Goal: Task Accomplishment & Management: Use online tool/utility

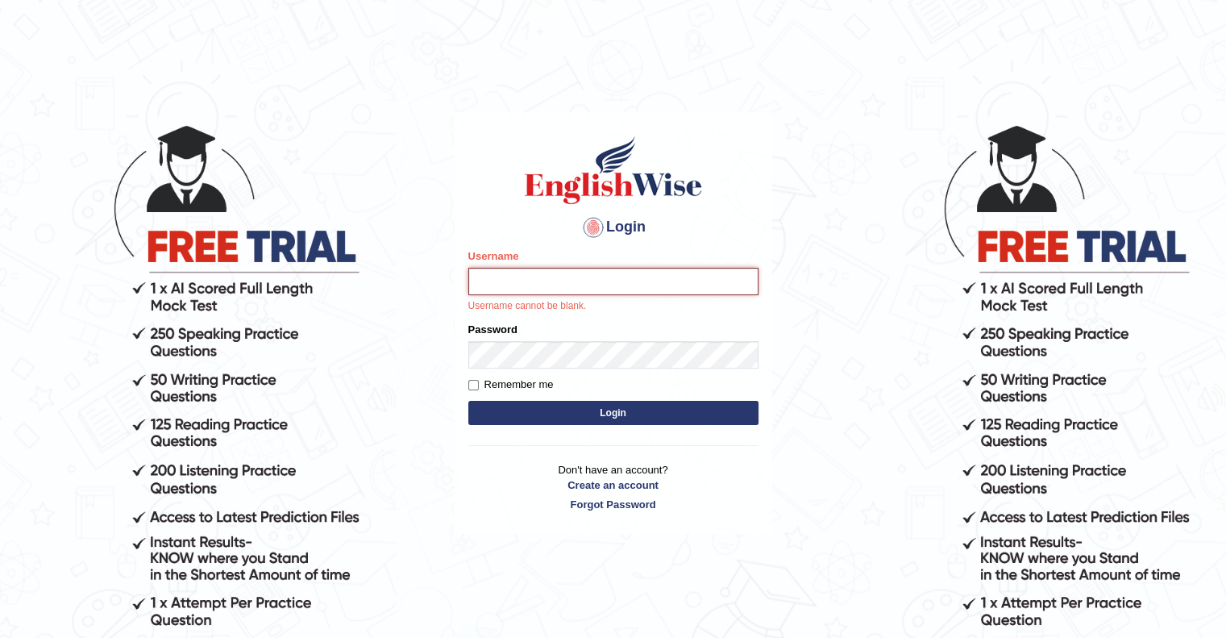
type input "upendrakumar"
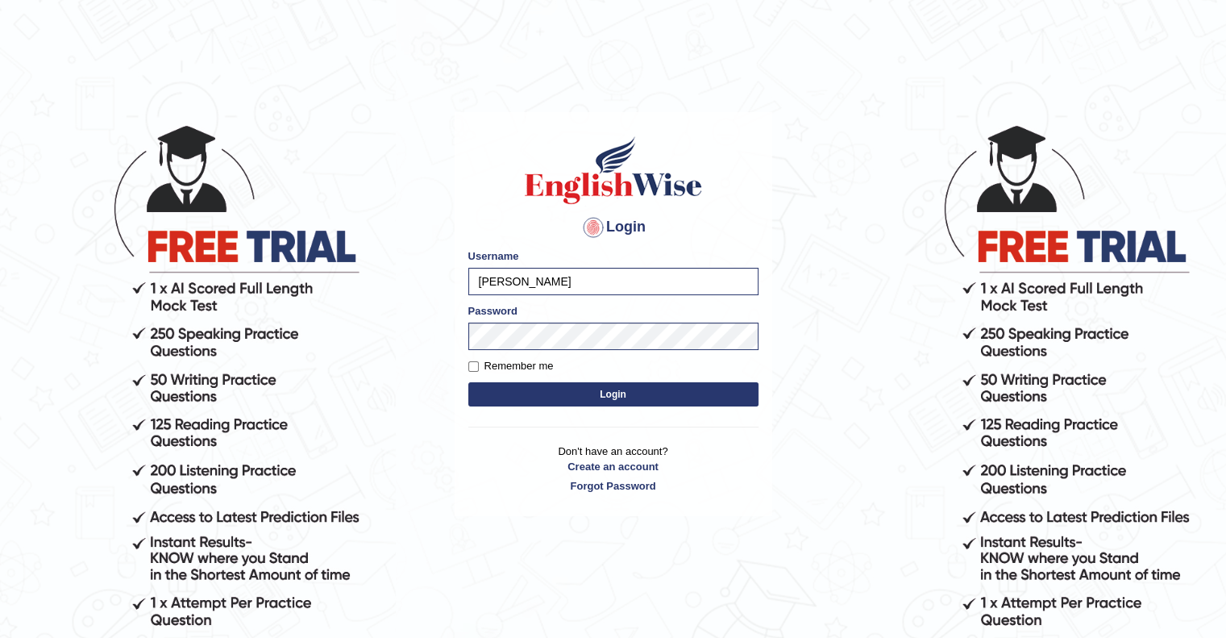
click at [611, 394] on button "Login" at bounding box center [613, 394] width 290 height 24
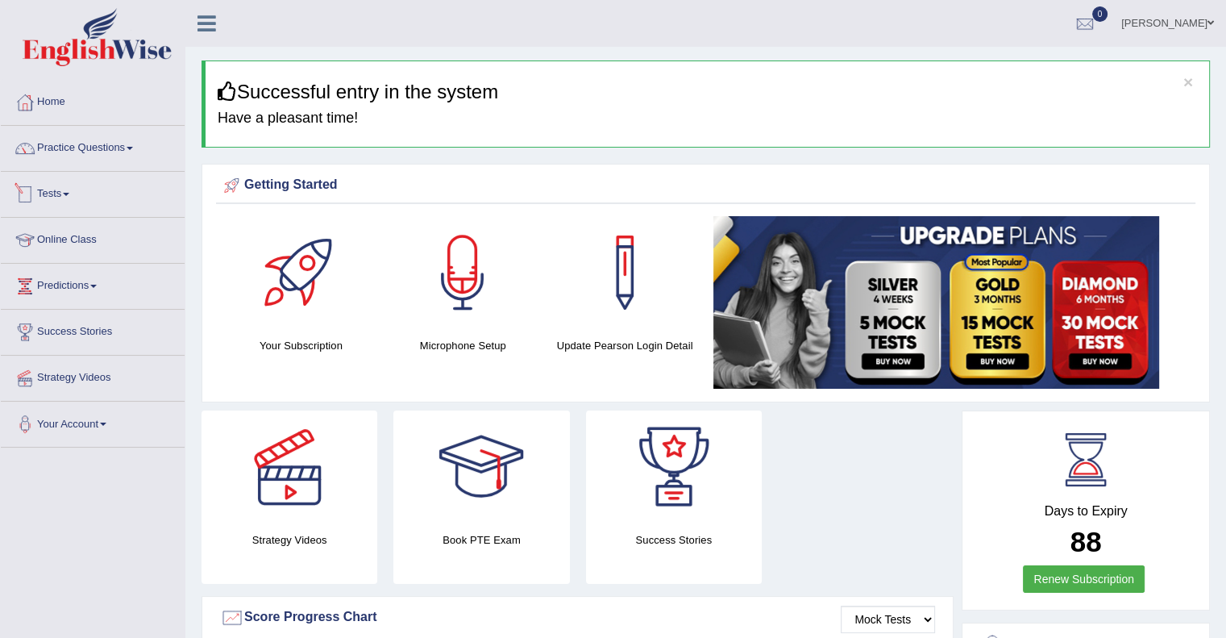
click at [73, 180] on link "Tests" at bounding box center [93, 192] width 184 height 40
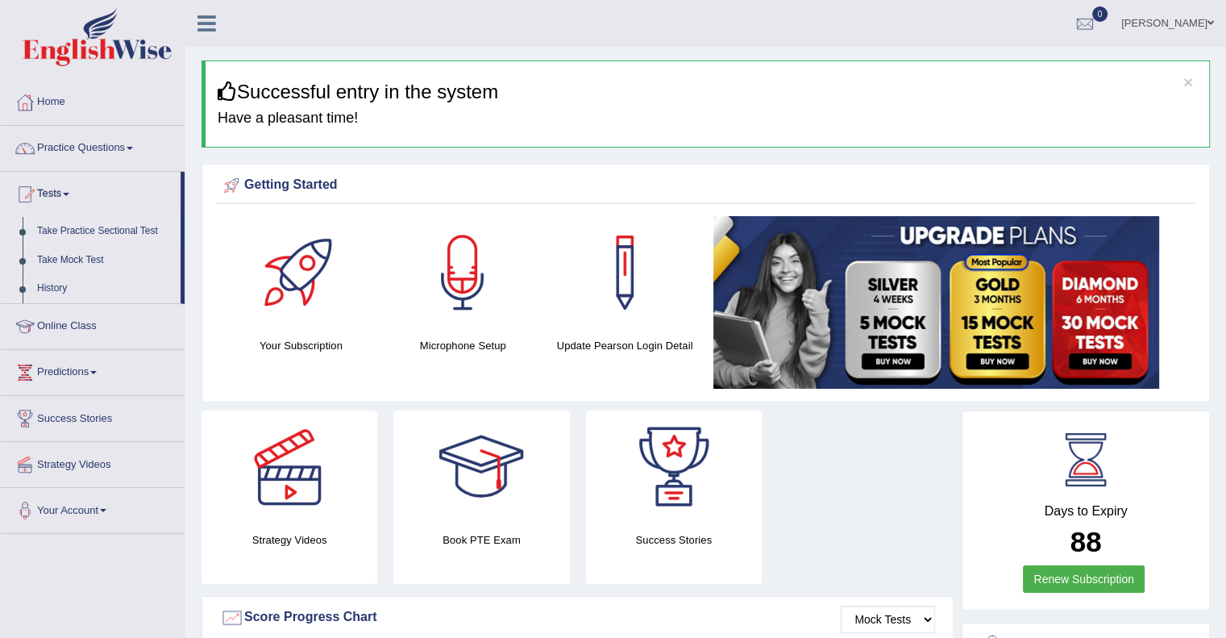
click at [134, 231] on link "Take Practice Sectional Test" at bounding box center [105, 231] width 151 height 29
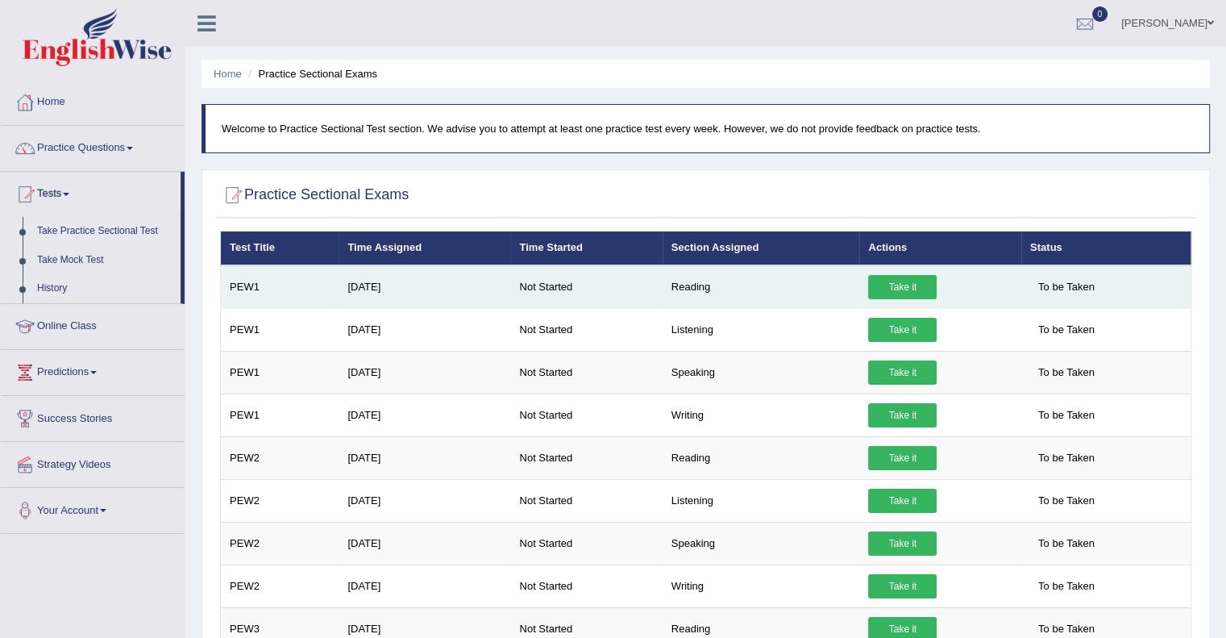
click at [916, 278] on link "Take it" at bounding box center [902, 287] width 69 height 24
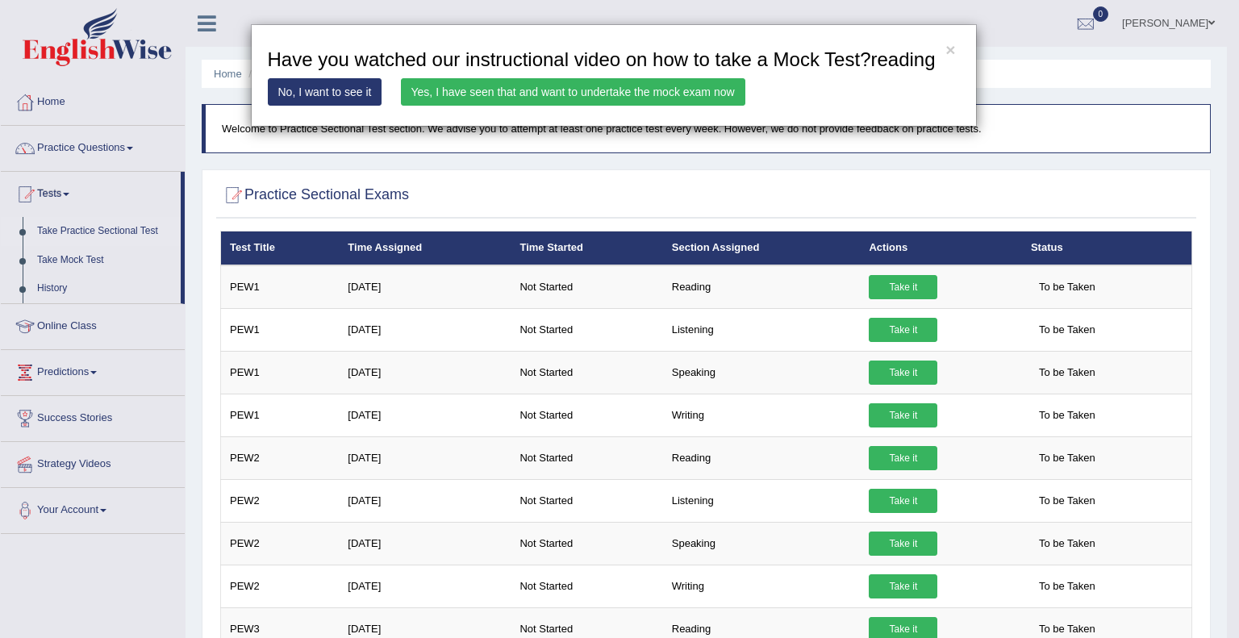
click at [56, 102] on div "× Have you watched our instructional video on how to take a Mock Test?reading N…" at bounding box center [613, 75] width 1226 height 102
click at [331, 96] on link "No, I want to see it" at bounding box center [325, 91] width 115 height 27
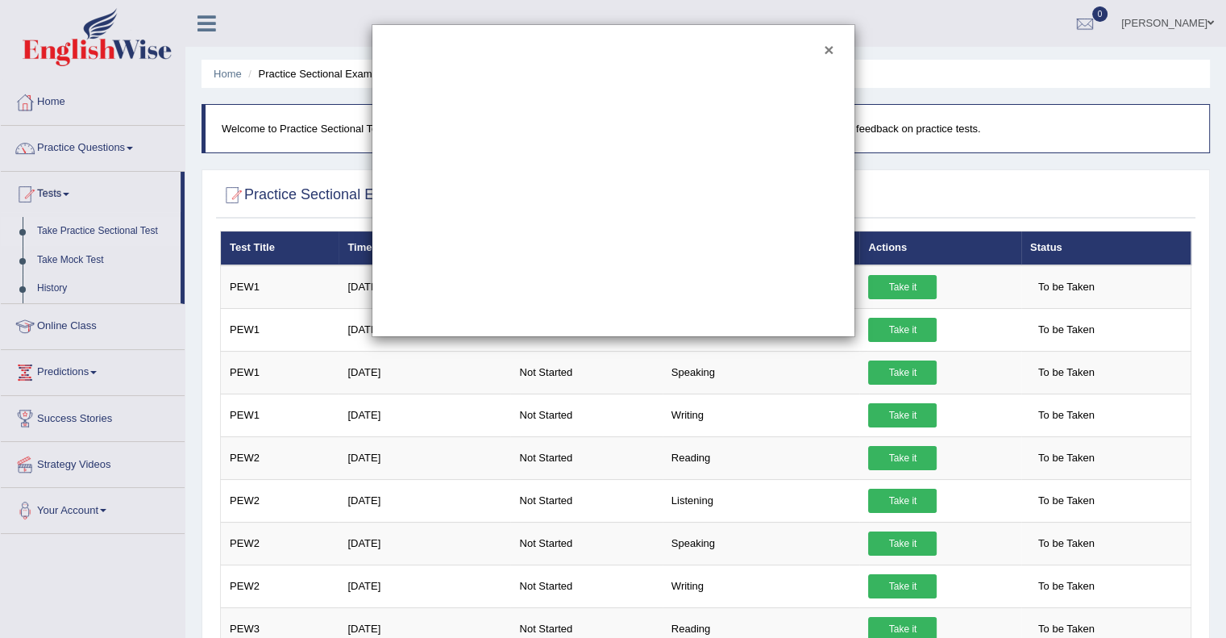
click at [828, 49] on button "×" at bounding box center [829, 49] width 10 height 17
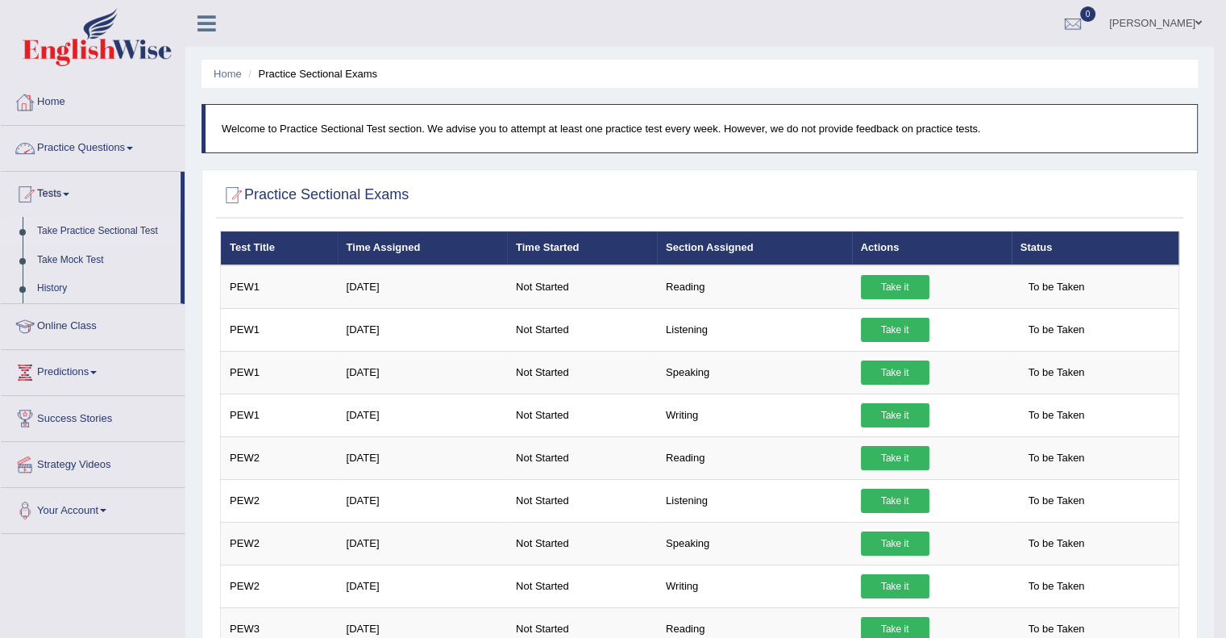
click at [58, 112] on link "Home" at bounding box center [93, 100] width 184 height 40
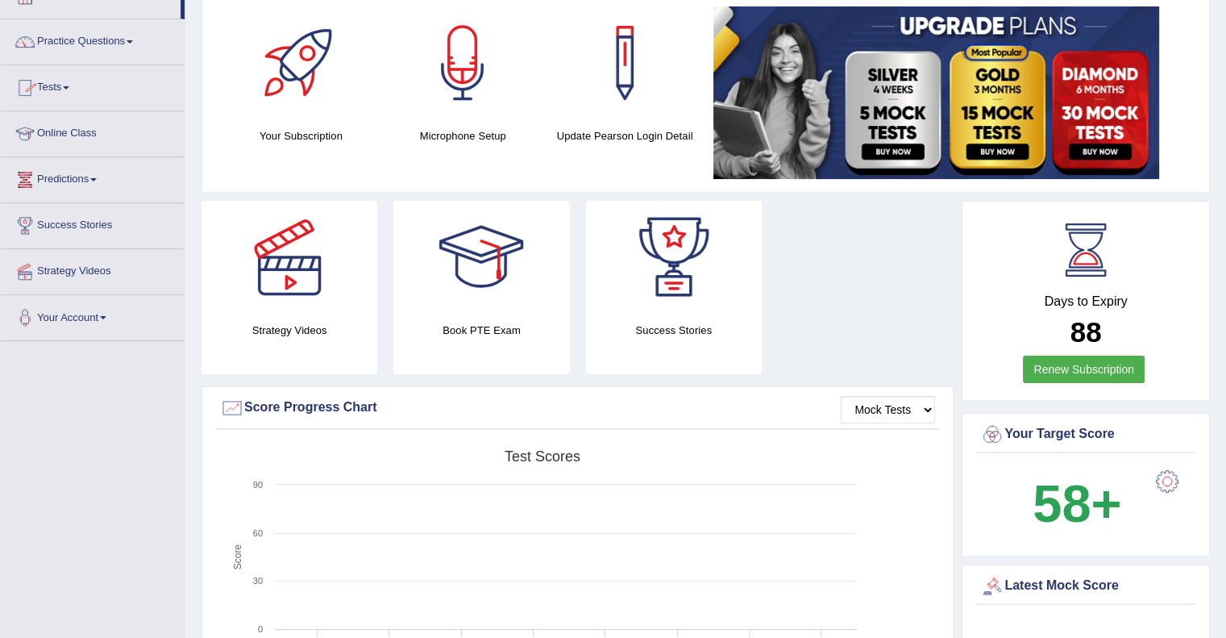
scroll to position [61, 0]
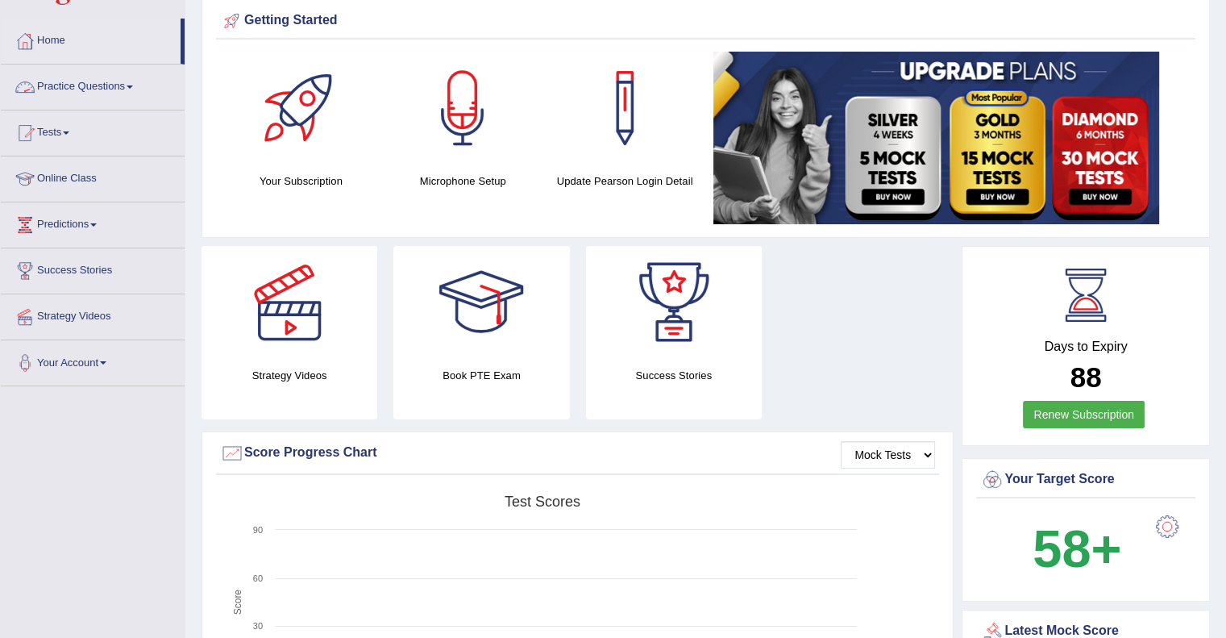
click at [119, 90] on link "Practice Questions" at bounding box center [93, 85] width 184 height 40
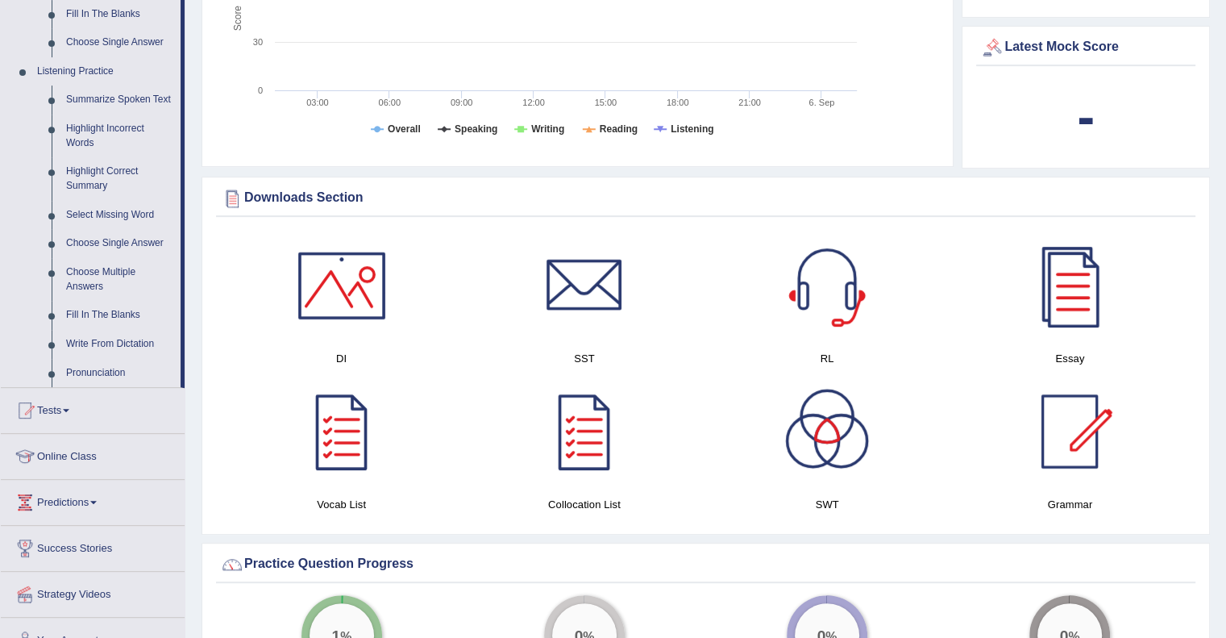
scroll to position [644, 0]
click at [64, 411] on link "Tests" at bounding box center [93, 409] width 184 height 40
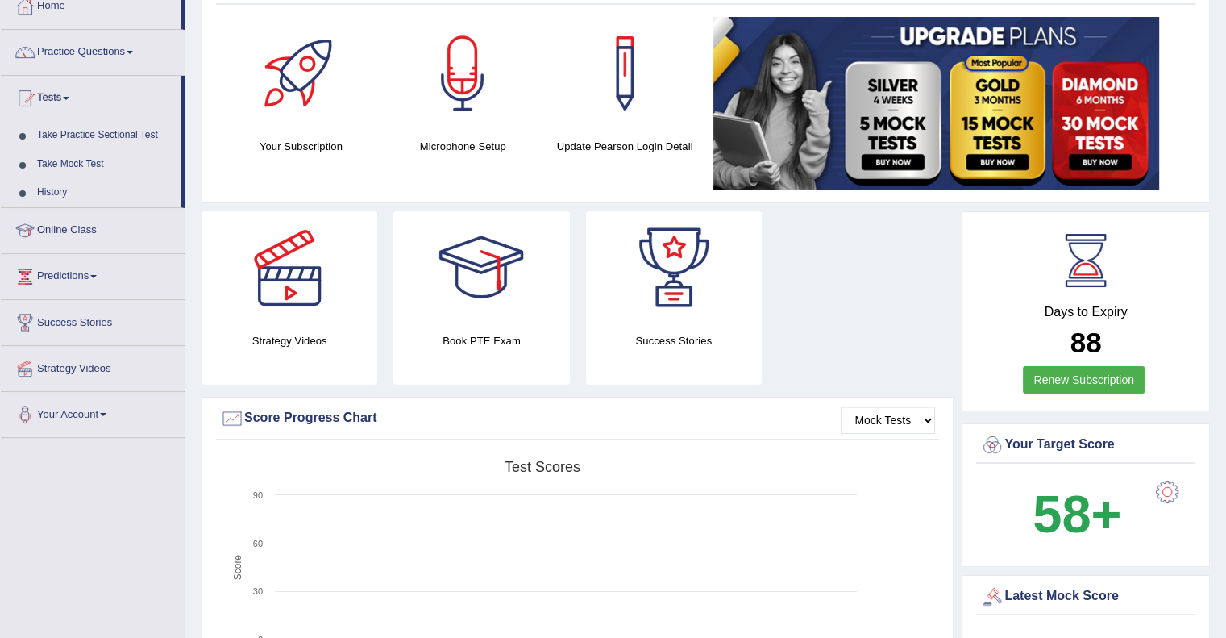
scroll to position [0, 0]
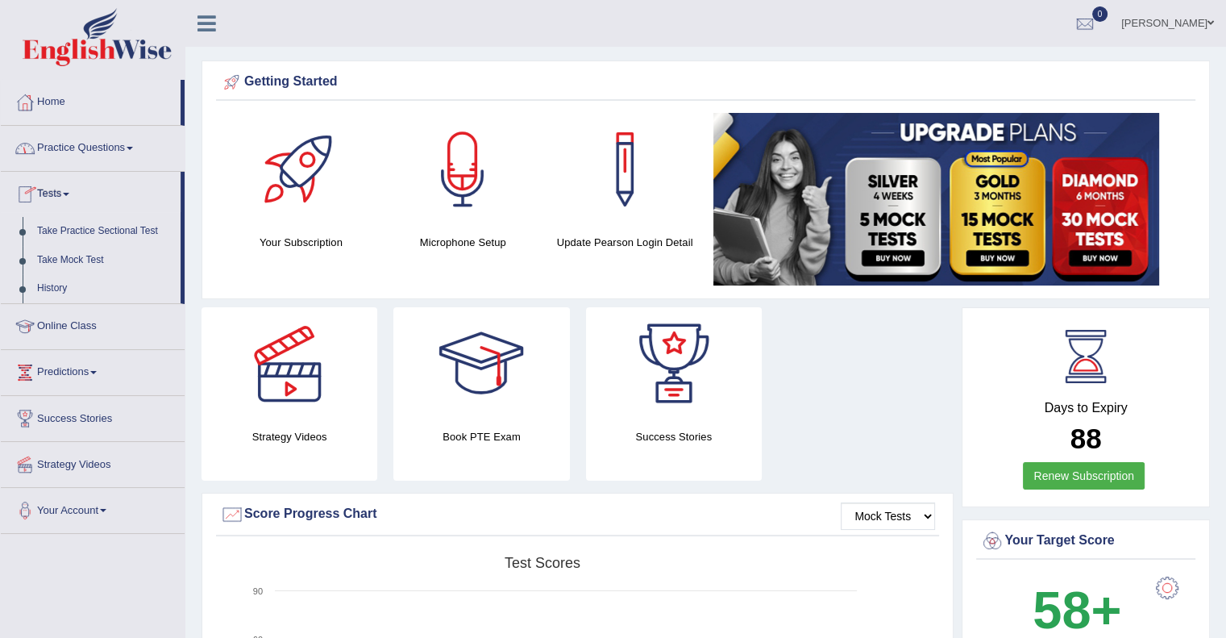
click at [123, 150] on link "Practice Questions" at bounding box center [93, 146] width 184 height 40
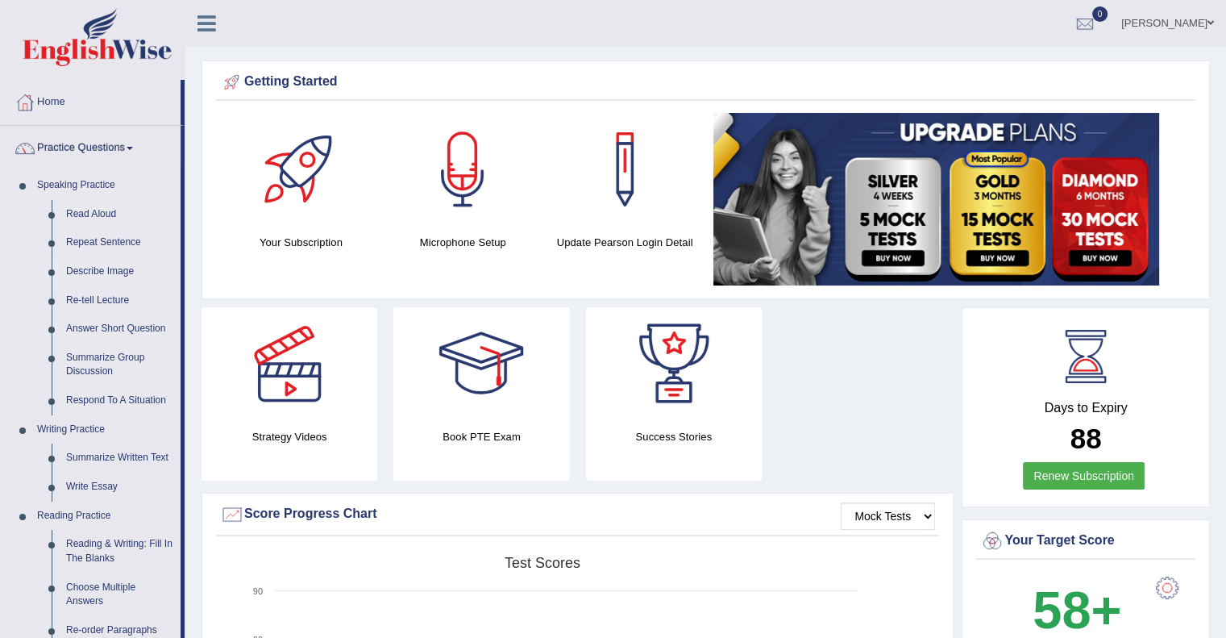
click at [110, 272] on link "Describe Image" at bounding box center [120, 271] width 122 height 29
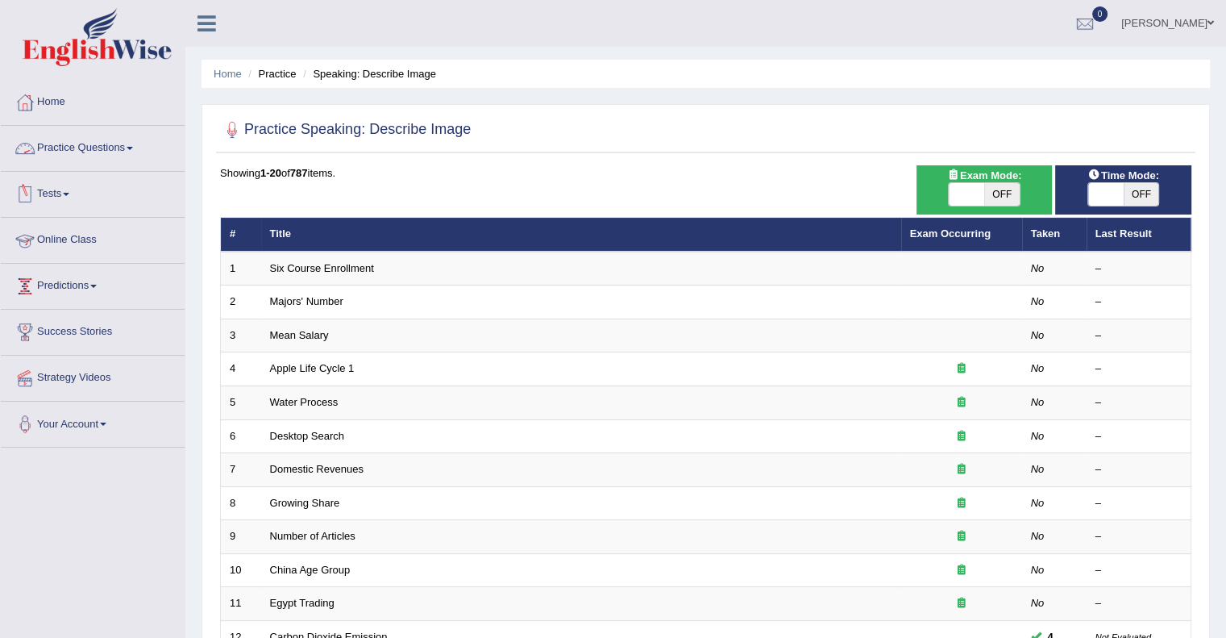
click at [120, 150] on link "Practice Questions" at bounding box center [93, 146] width 184 height 40
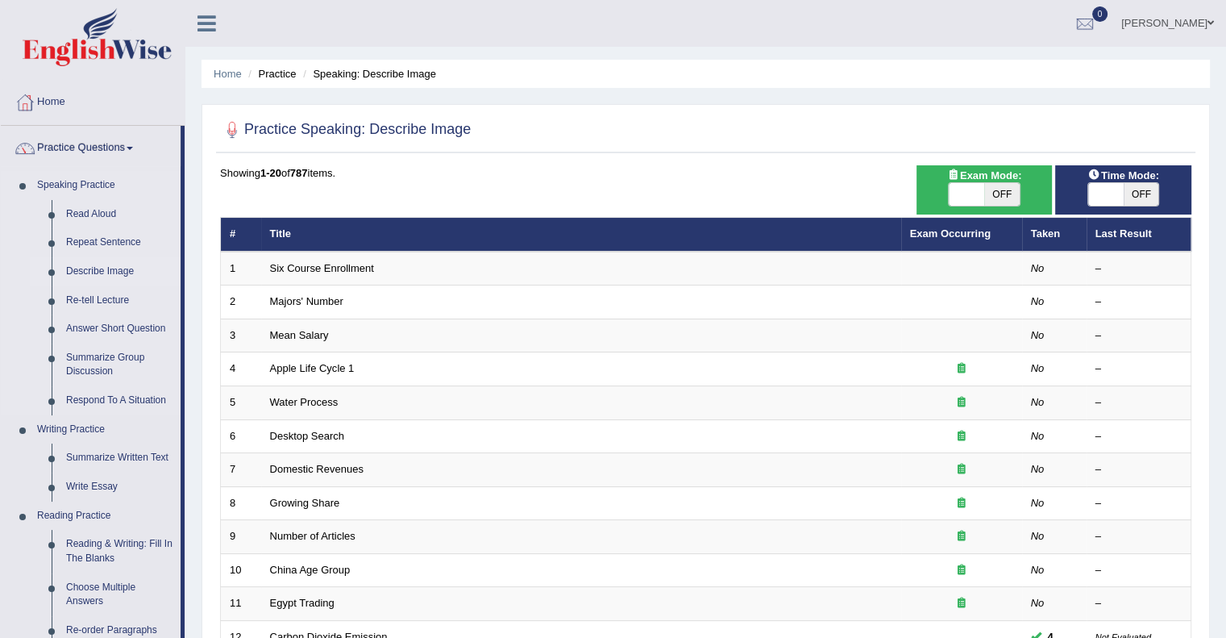
click at [110, 265] on link "Describe Image" at bounding box center [120, 271] width 122 height 29
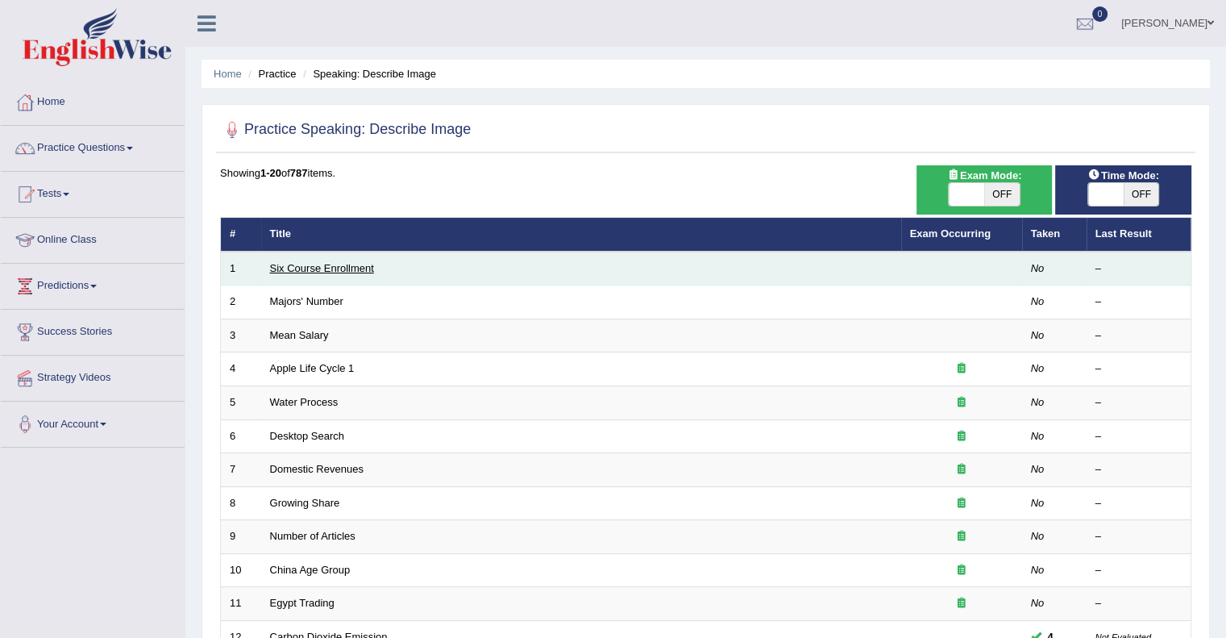
click at [326, 272] on link "Six Course Enrollment" at bounding box center [322, 268] width 104 height 12
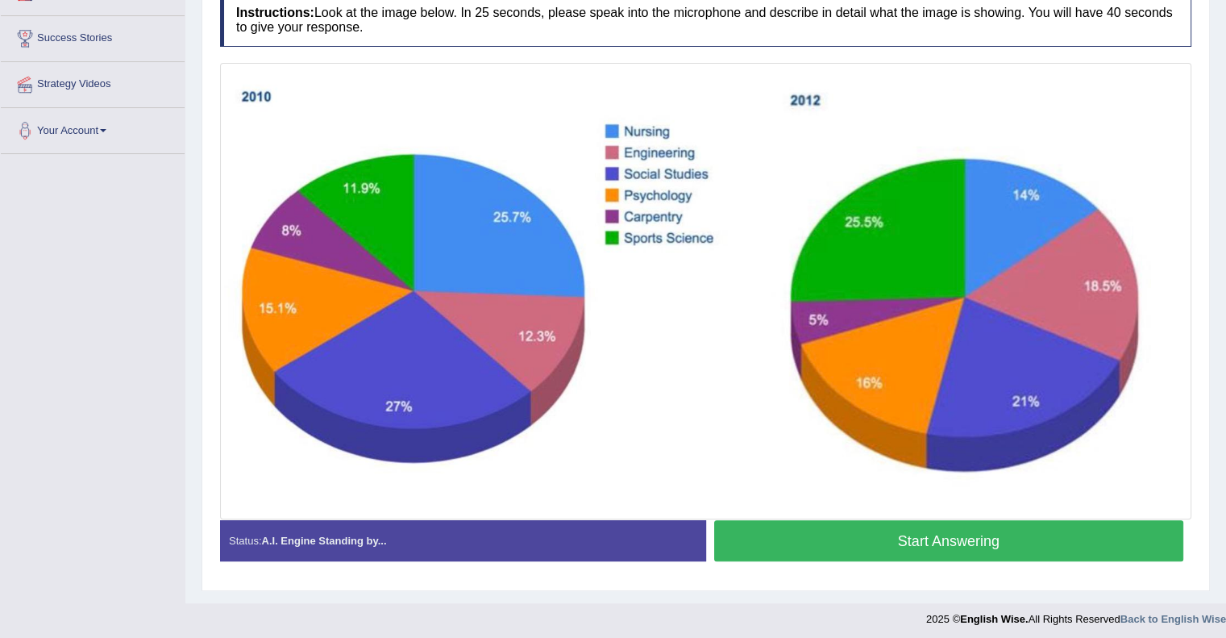
scroll to position [294, 0]
click at [929, 531] on button "Start Answering" at bounding box center [949, 540] width 470 height 41
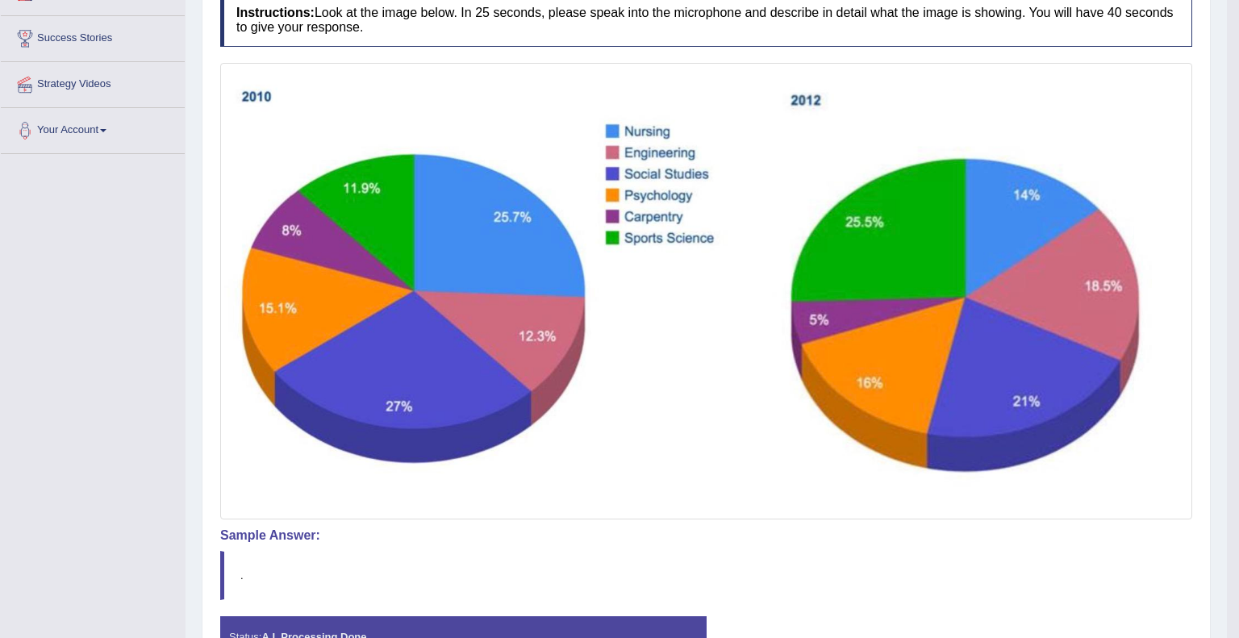
click at [929, 344] on body "Toggle navigation Home Practice Questions Speaking Practice Read Aloud Repeat S…" at bounding box center [619, 25] width 1239 height 638
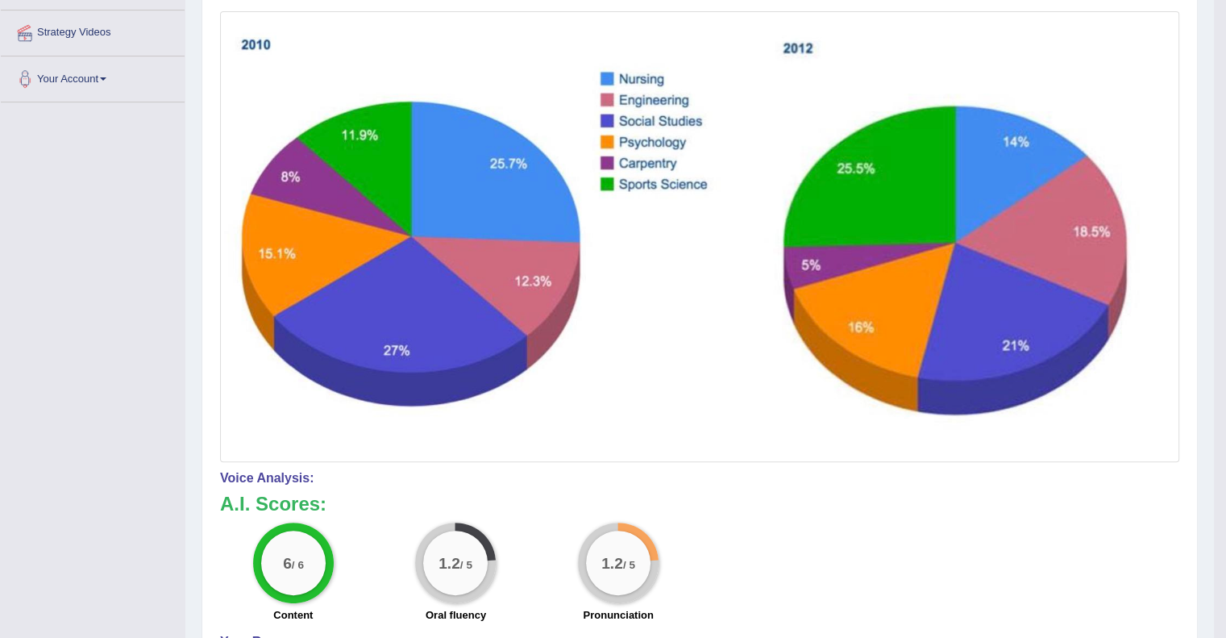
scroll to position [0, 0]
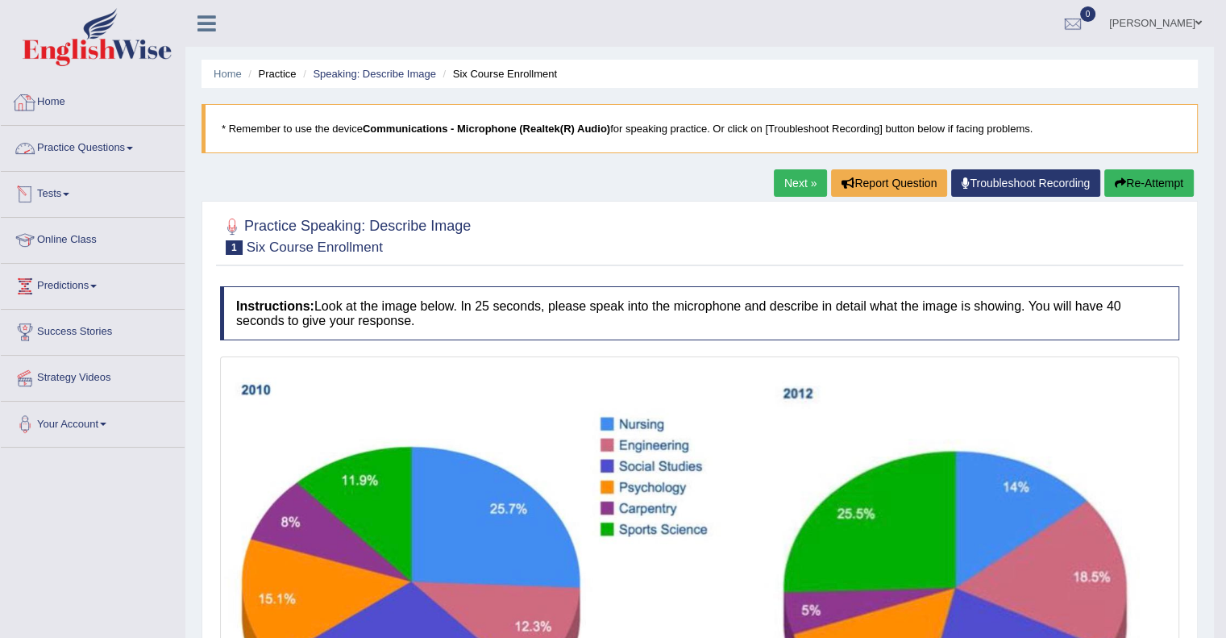
click at [67, 108] on link "Home" at bounding box center [93, 100] width 184 height 40
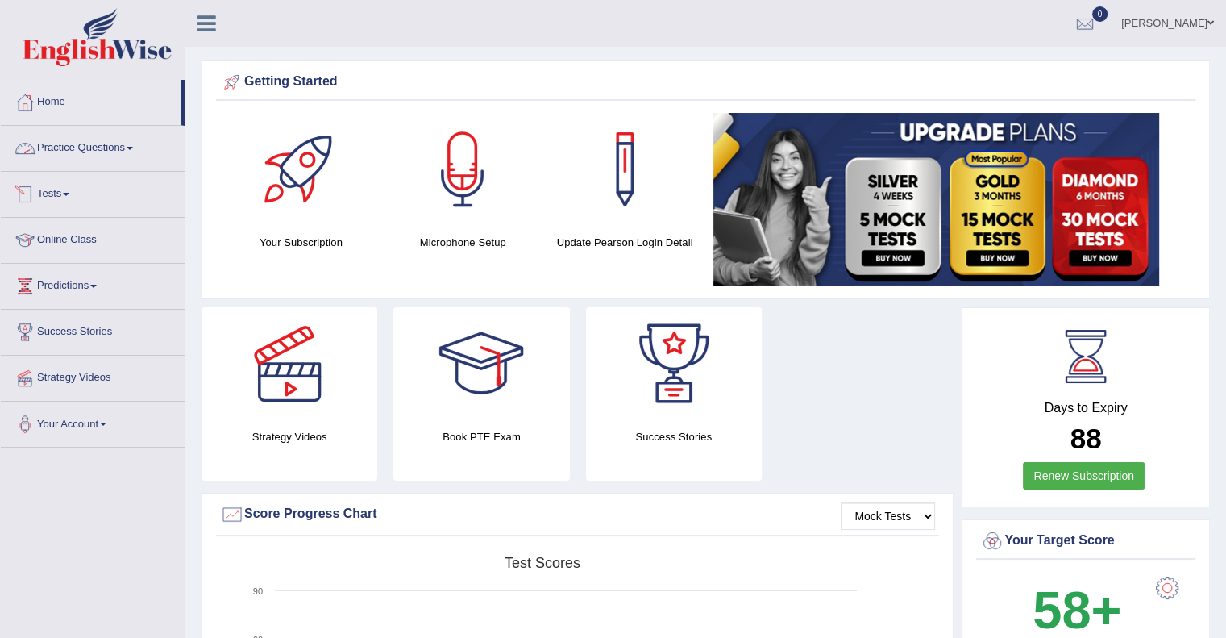
click at [119, 156] on link "Practice Questions" at bounding box center [93, 146] width 184 height 40
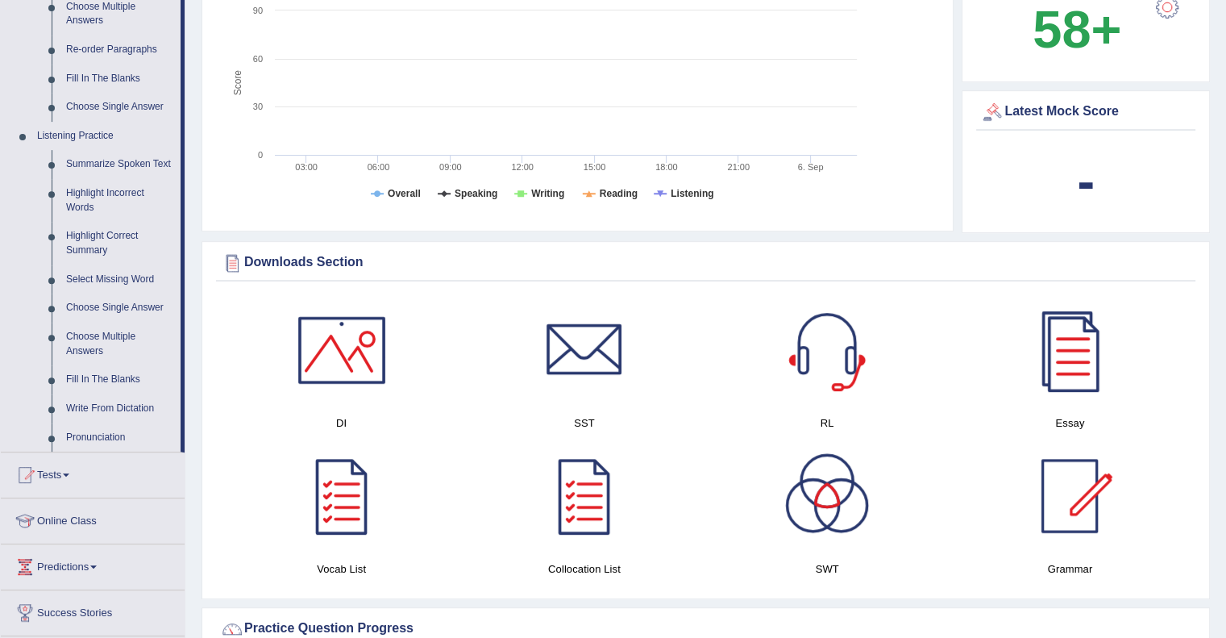
scroll to position [586, 0]
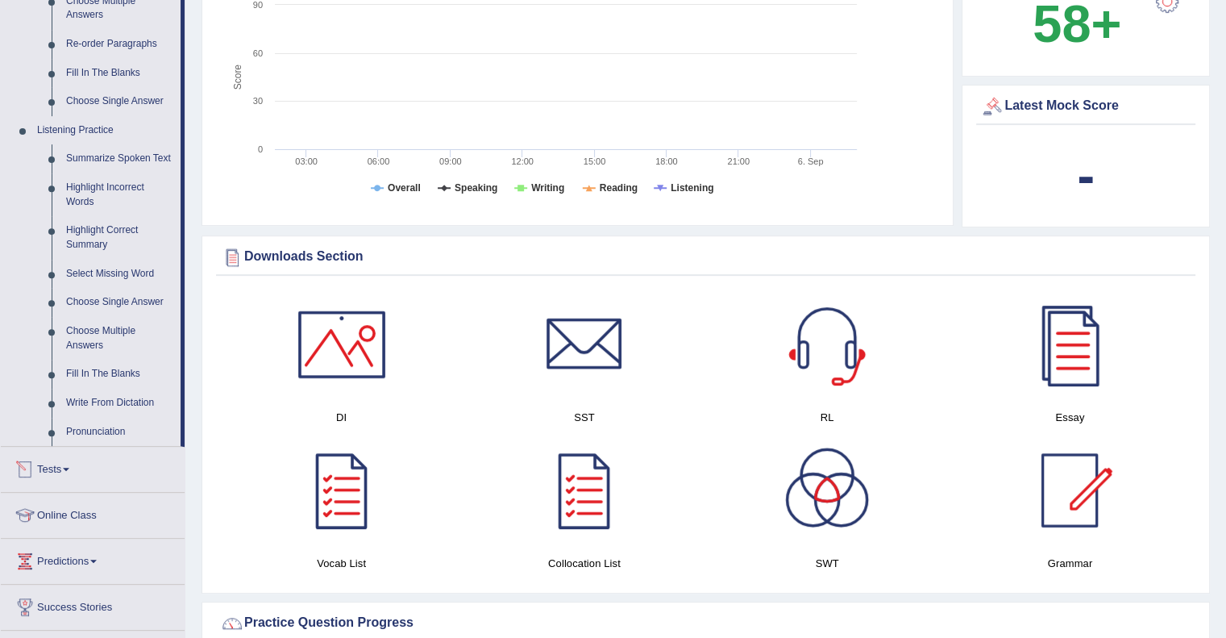
click at [71, 472] on link "Tests" at bounding box center [93, 467] width 184 height 40
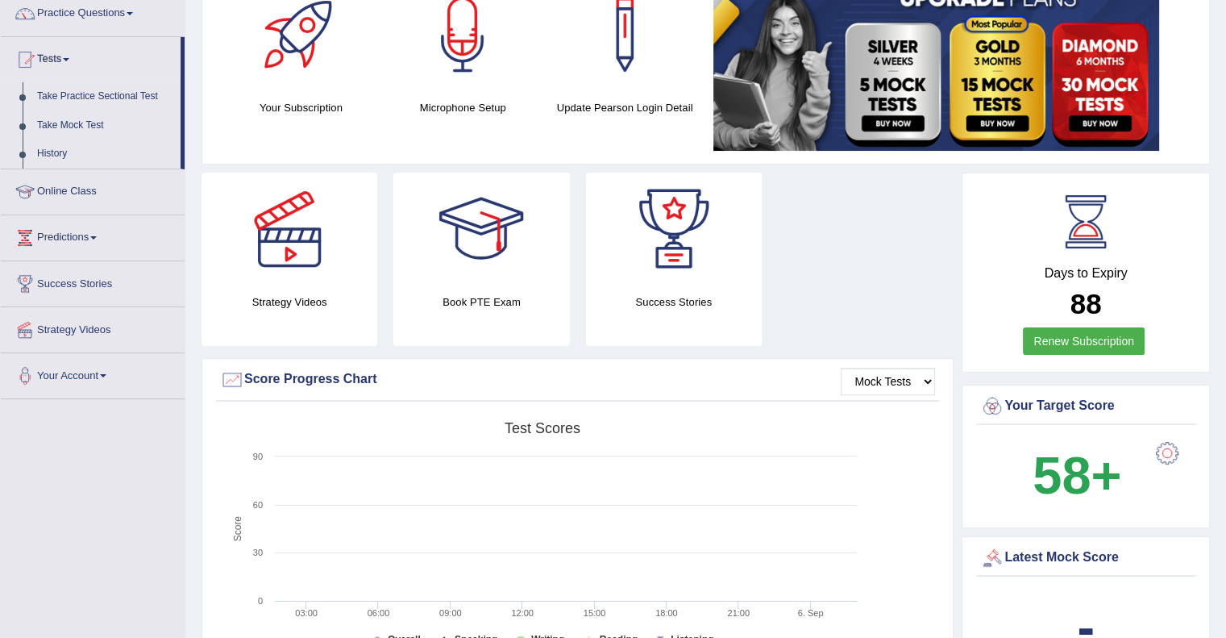
scroll to position [134, 0]
click at [116, 96] on link "Take Practice Sectional Test" at bounding box center [105, 97] width 151 height 29
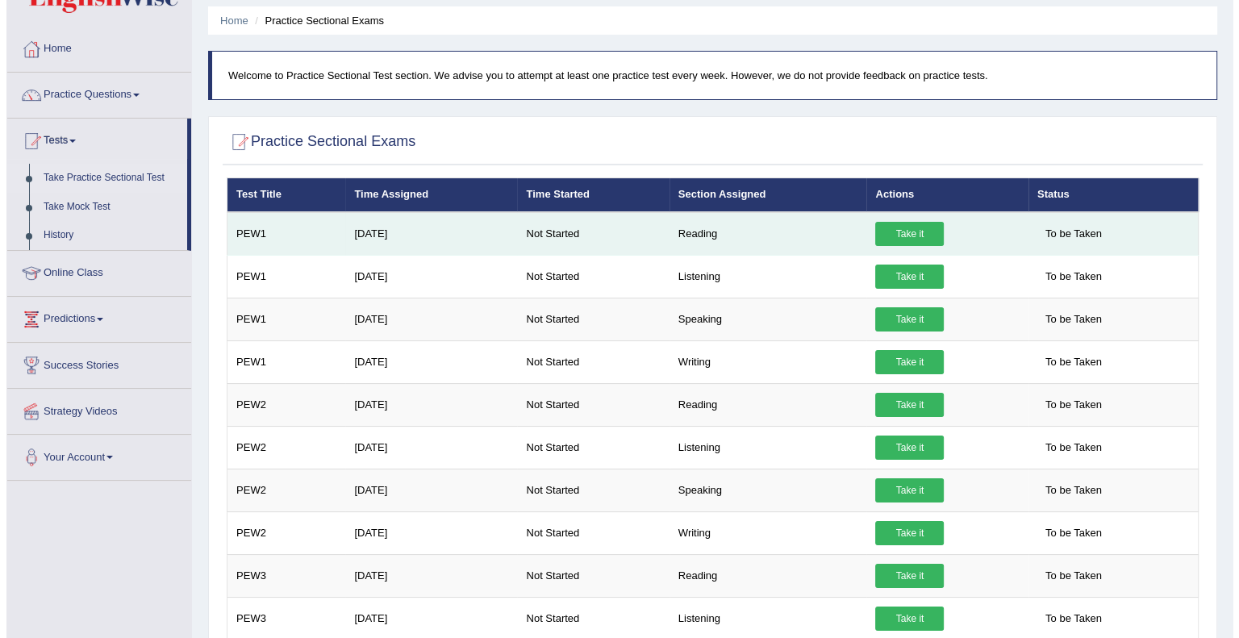
scroll to position [43, 0]
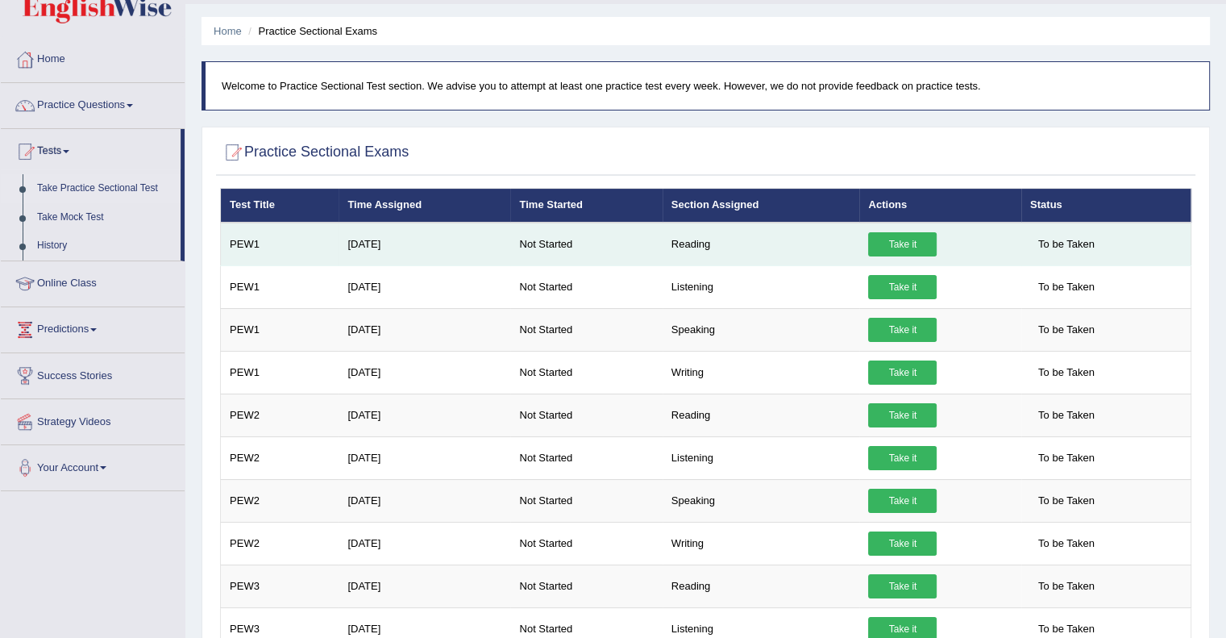
click at [897, 235] on link "Take it" at bounding box center [902, 244] width 69 height 24
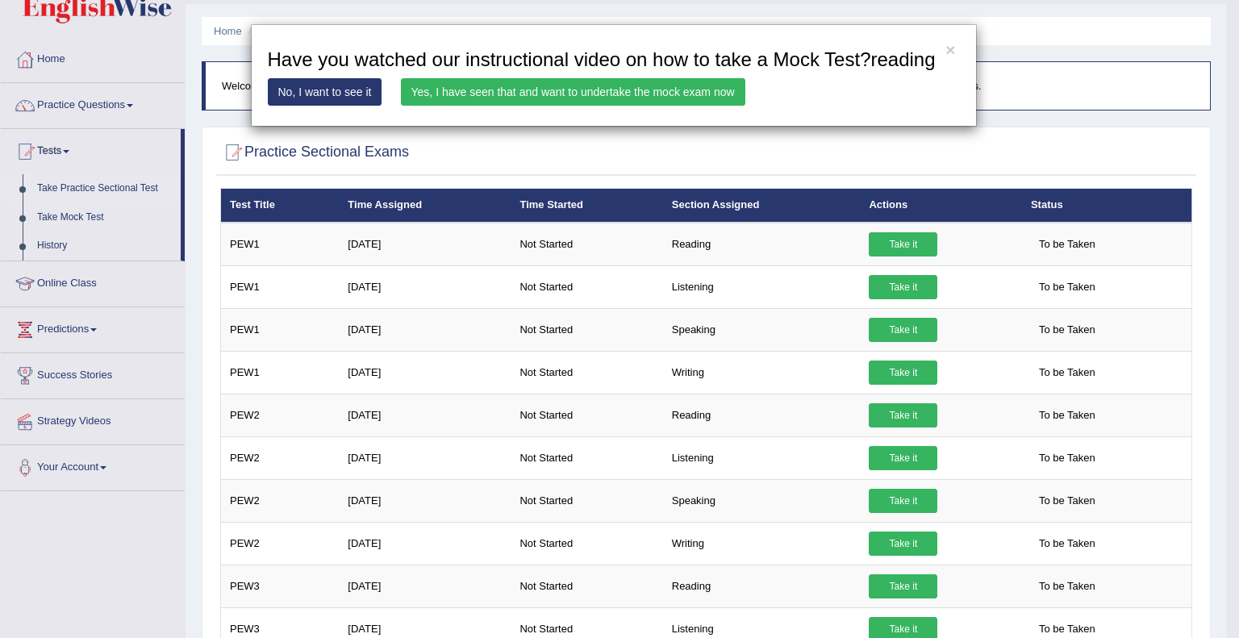
click at [642, 98] on link "Yes, I have seen that and want to undertake the mock exam now" at bounding box center [573, 91] width 344 height 27
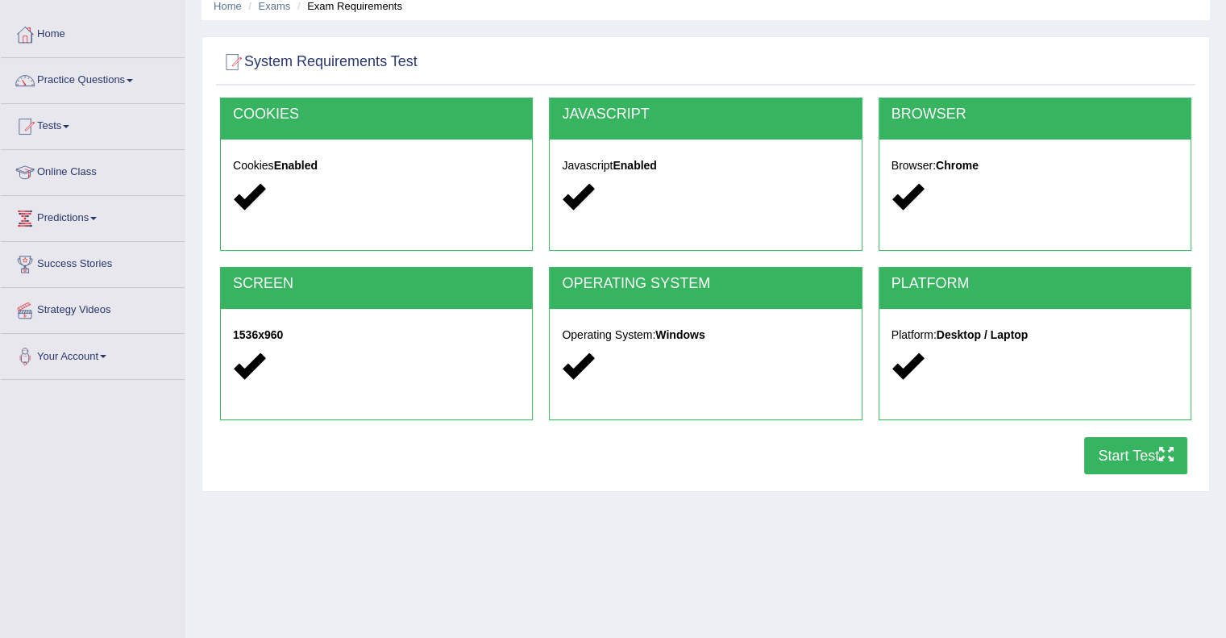
scroll to position [68, 0]
click at [1130, 444] on button "Start Test" at bounding box center [1136, 455] width 103 height 37
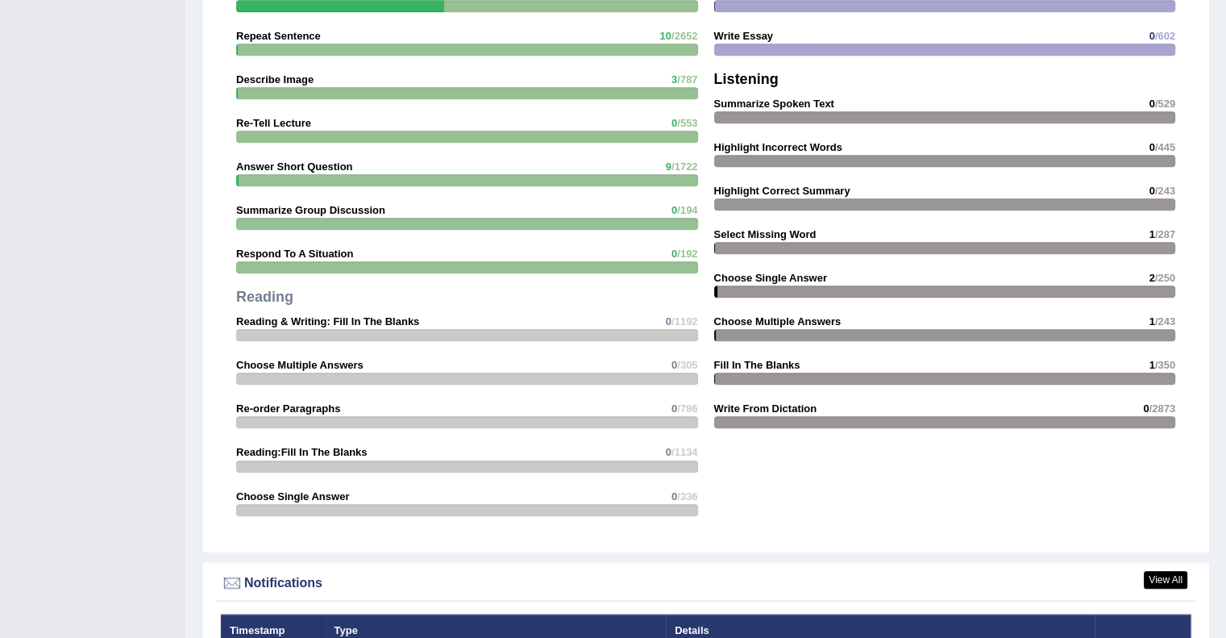
scroll to position [1688, 0]
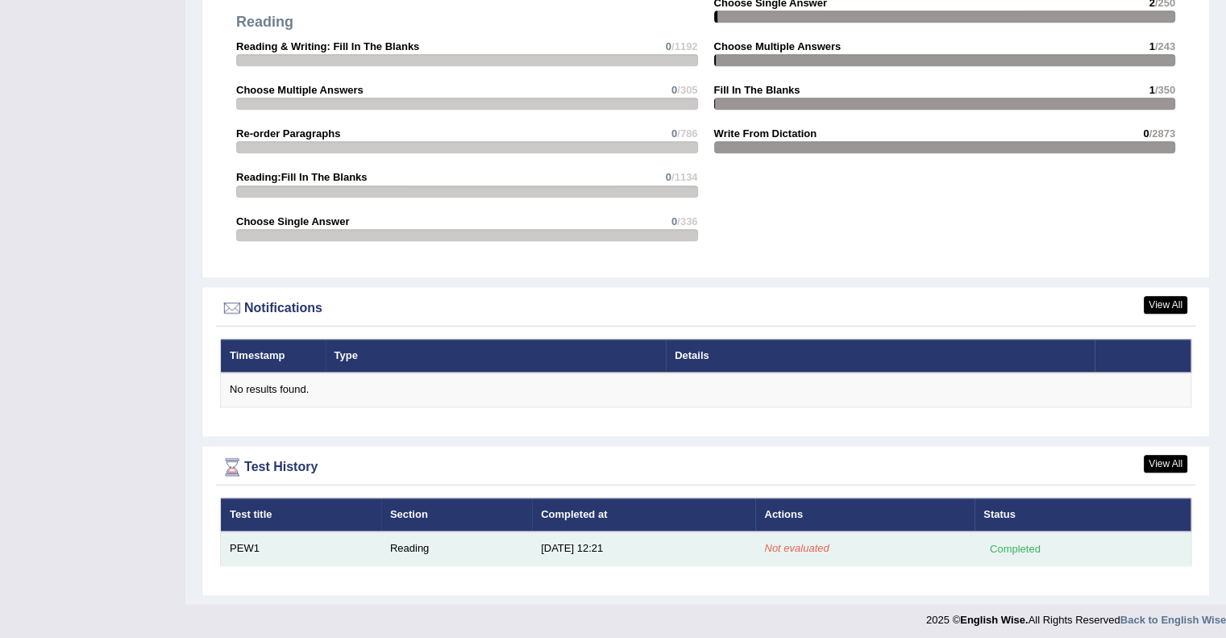
click at [421, 545] on td "Reading" at bounding box center [456, 548] width 151 height 34
click at [241, 539] on td "PEW1" at bounding box center [301, 548] width 160 height 34
drag, startPoint x: 571, startPoint y: 548, endPoint x: 791, endPoint y: 545, distance: 220.1
click at [791, 545] on tr "PEW1 Reading 9/6/25 12:21 Not evaluated Completed" at bounding box center [706, 548] width 971 height 34
click at [791, 545] on em "Not evaluated" at bounding box center [796, 548] width 65 height 12
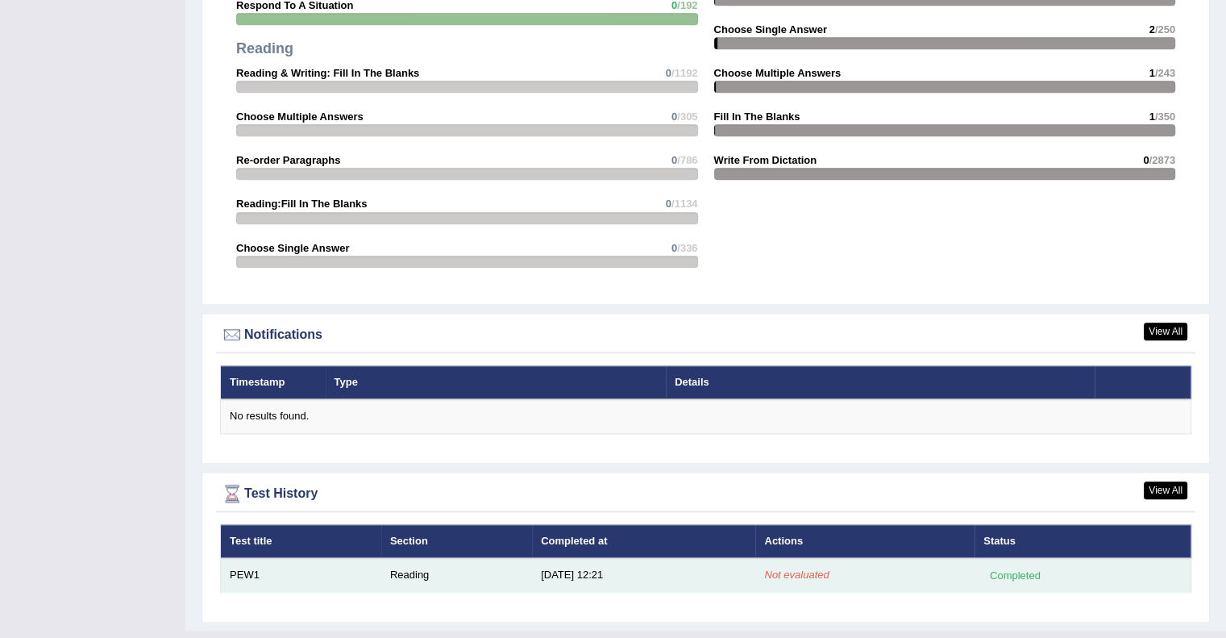
scroll to position [1676, 0]
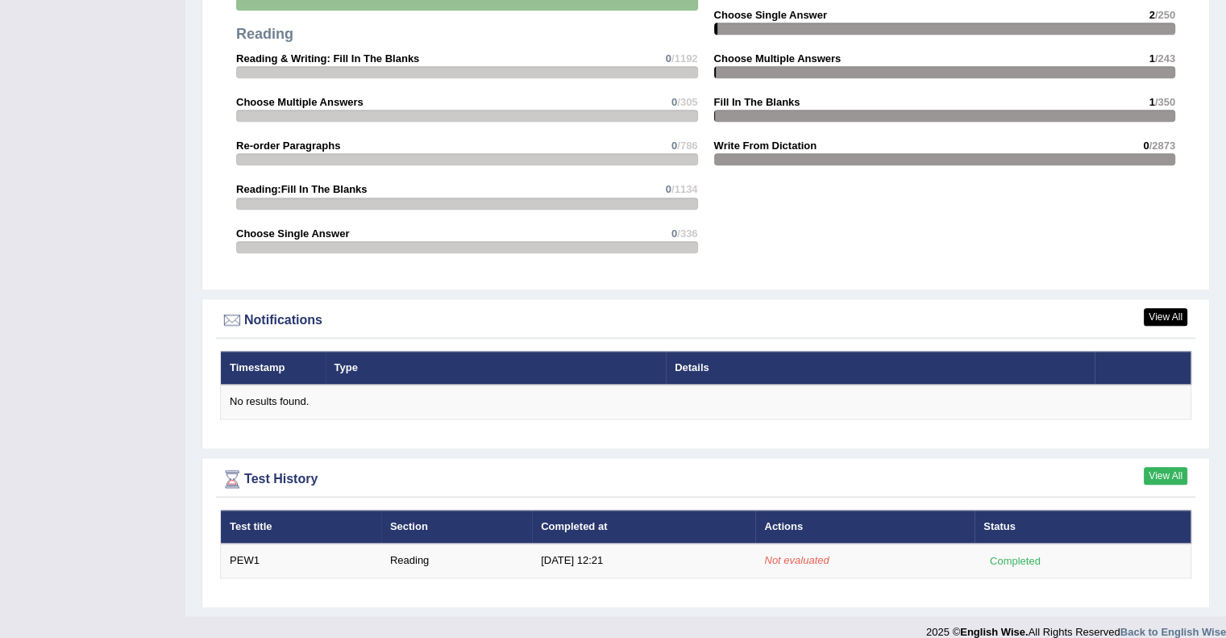
click at [1167, 468] on link "View All" at bounding box center [1166, 476] width 44 height 18
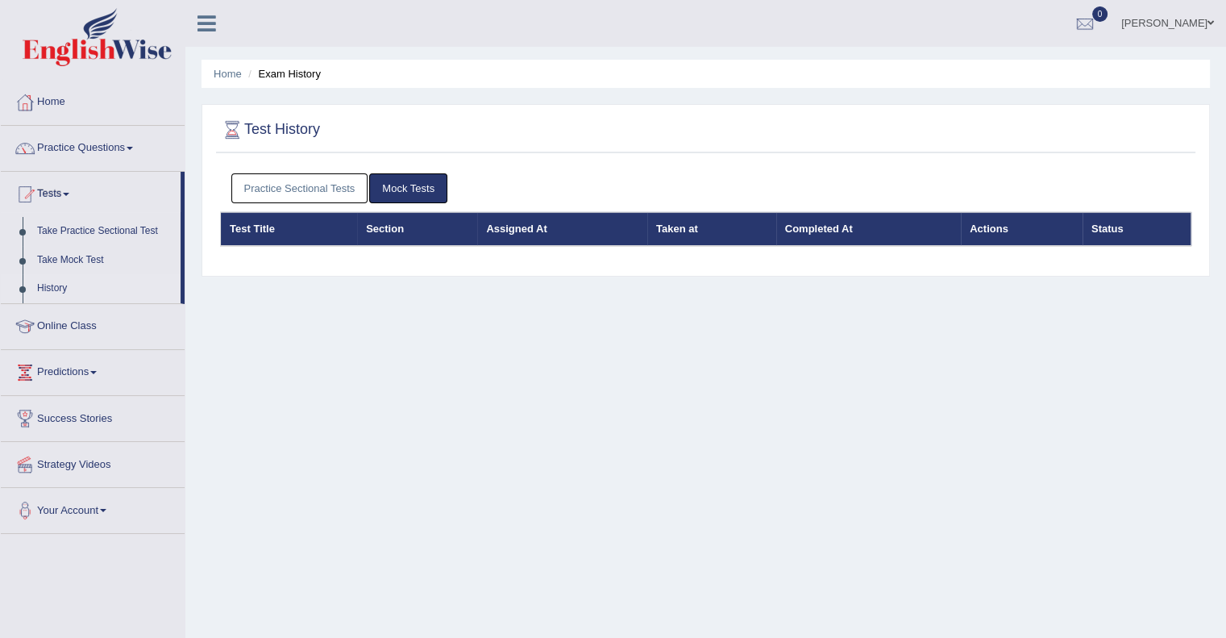
click at [1106, 224] on th "Status" at bounding box center [1137, 229] width 109 height 34
click at [980, 231] on th "Actions" at bounding box center [1022, 229] width 122 height 34
click at [339, 189] on link "Practice Sectional Tests" at bounding box center [299, 188] width 137 height 30
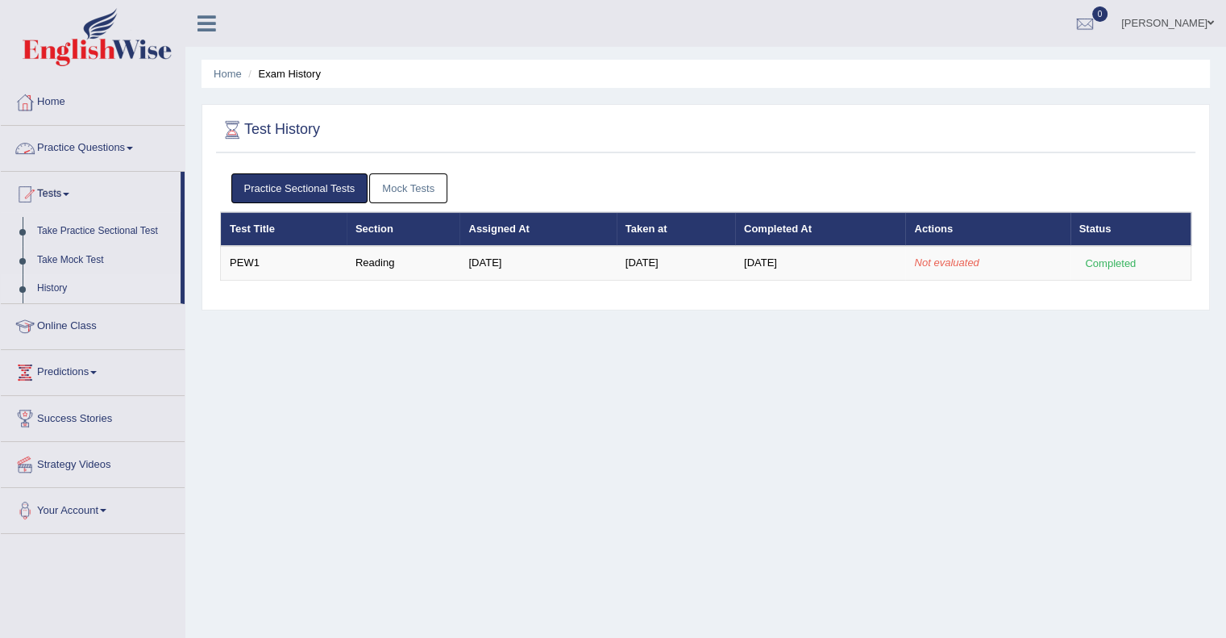
click at [35, 109] on div at bounding box center [25, 102] width 24 height 24
